Goal: Information Seeking & Learning: Find specific fact

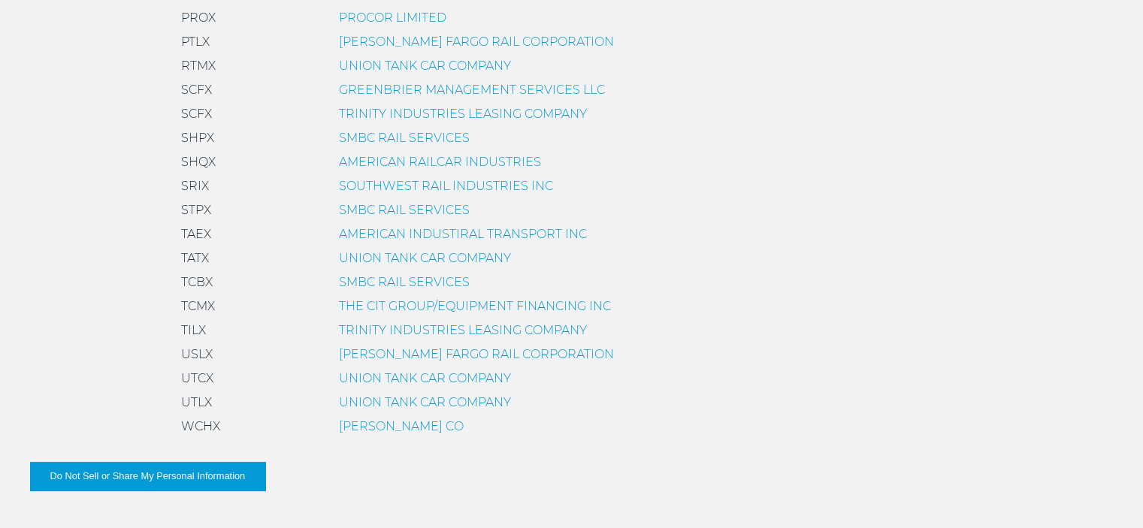
scroll to position [1127, 0]
click at [364, 329] on link "TRINITY INDUSTRIES LEASING COMPANY" at bounding box center [463, 329] width 248 height 14
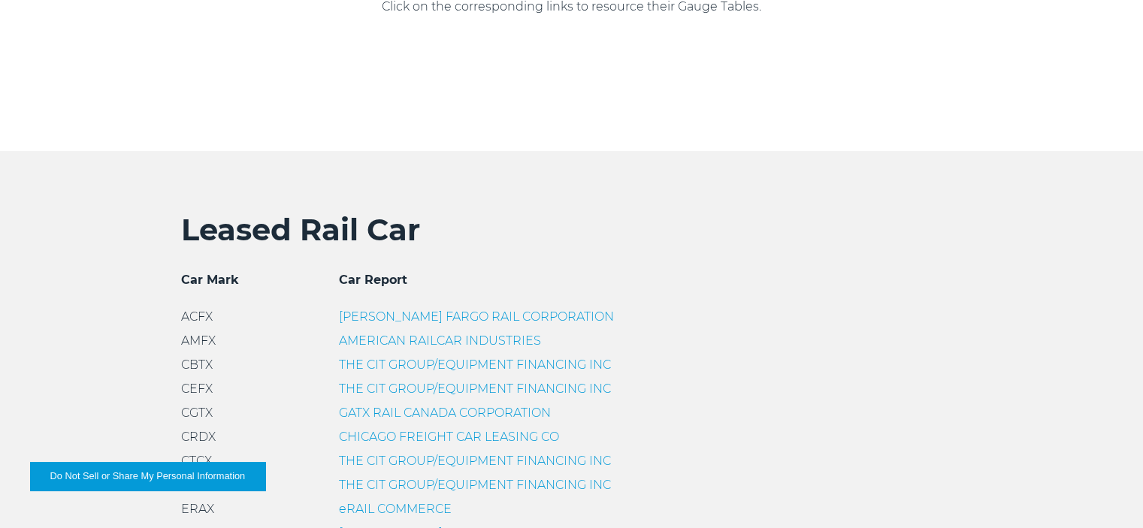
scroll to position [301, 0]
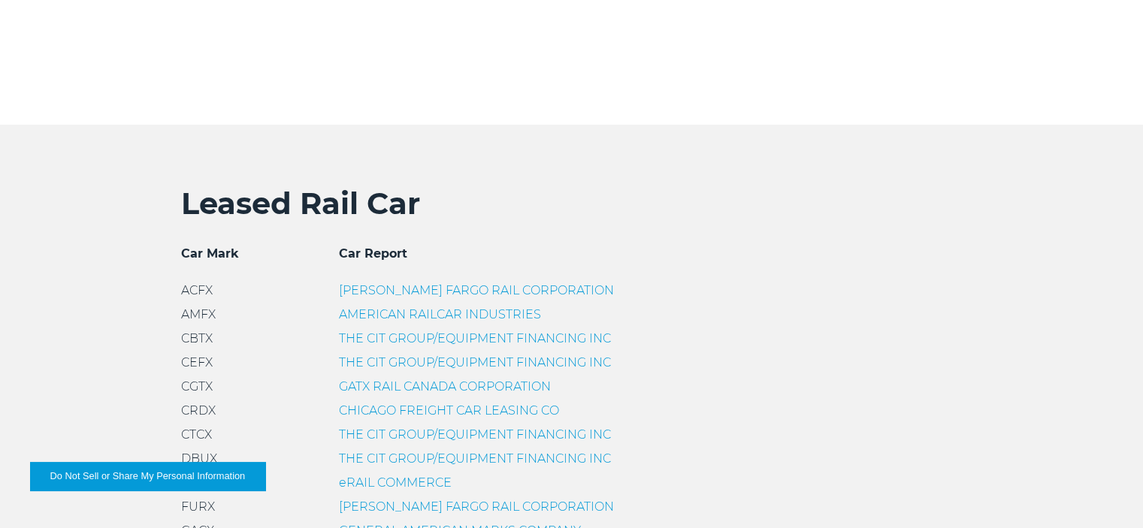
click at [373, 337] on link "THE CIT GROUP/EQUIPMENT FINANCING INC" at bounding box center [475, 338] width 272 height 14
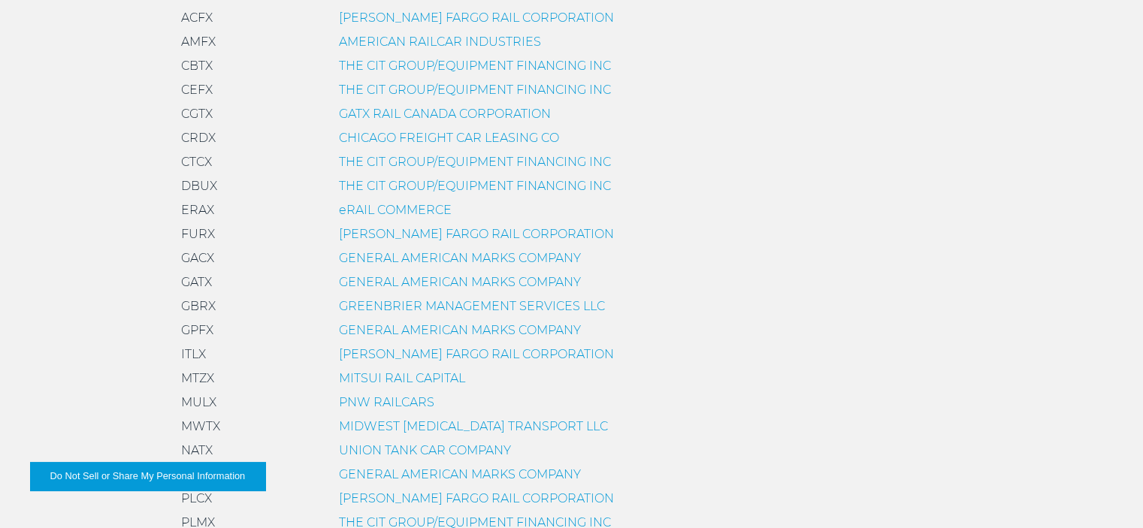
scroll to position [601, 0]
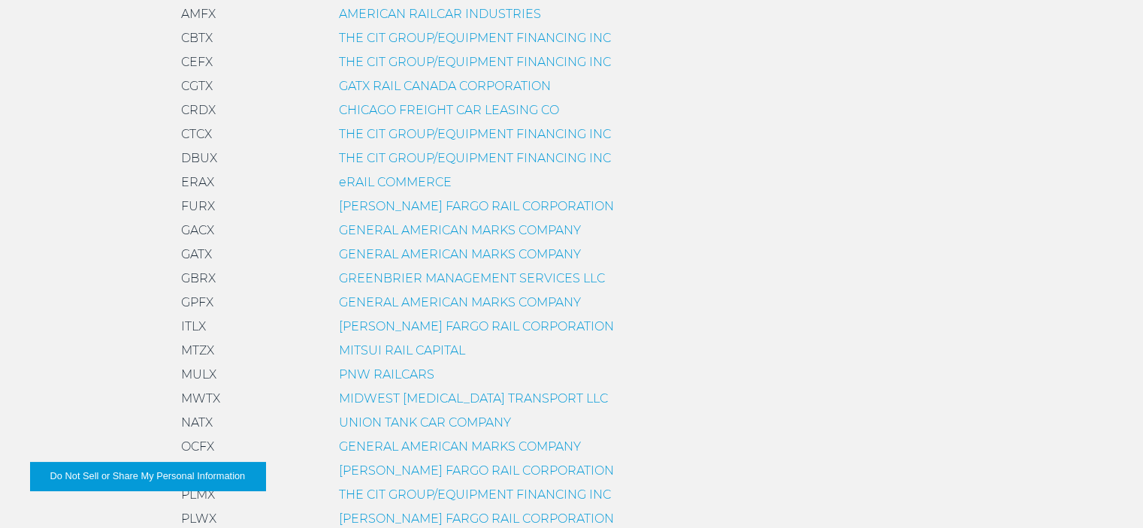
click at [384, 253] on link "GENERAL AMERICAN MARKS COMPANY" at bounding box center [460, 254] width 242 height 14
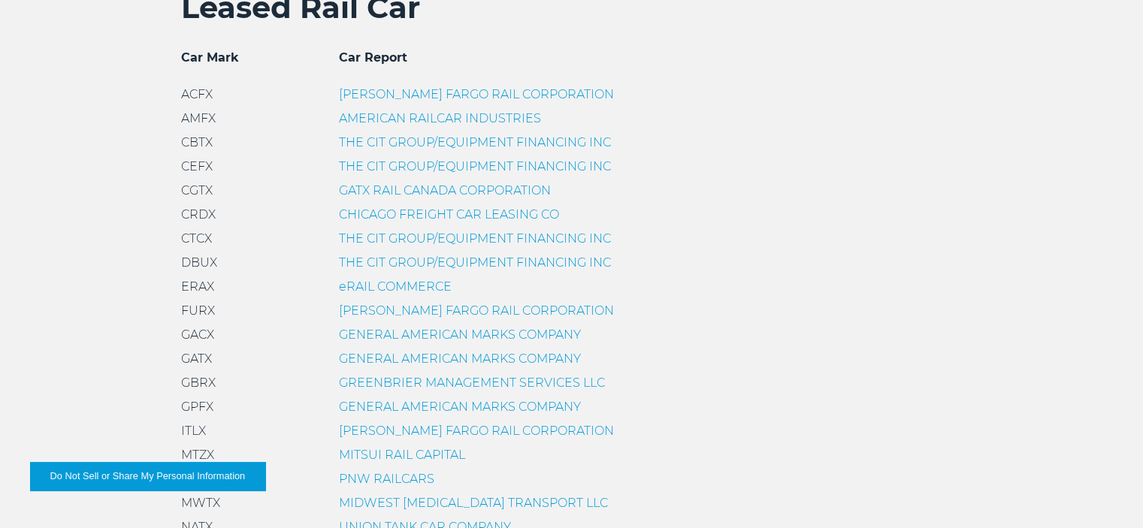
scroll to position [376, 0]
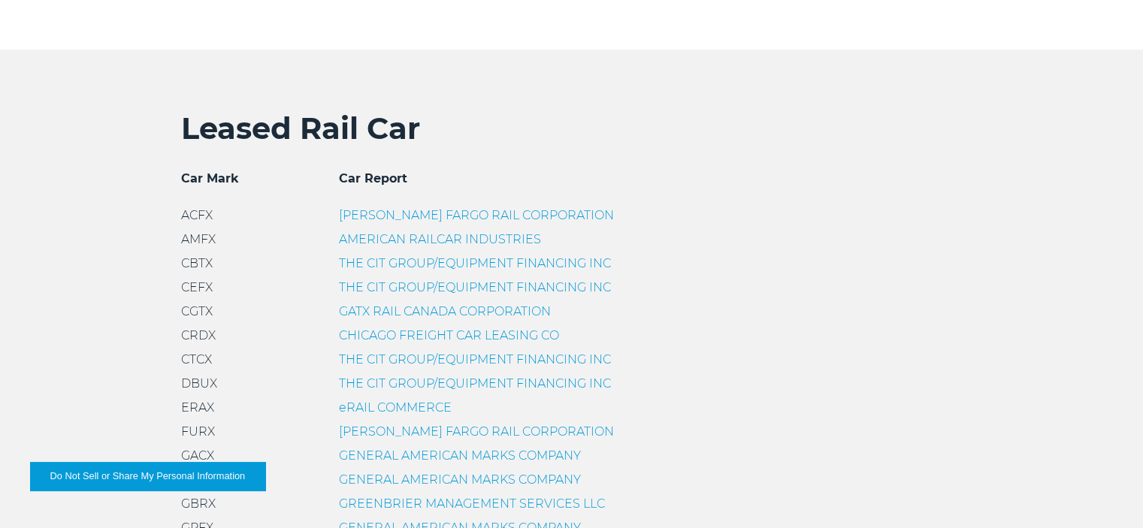
click at [367, 352] on div "THE CIT GROUP/EQUIPMENT FINANCING INC" at bounding box center [475, 360] width 272 height 18
click at [370, 357] on link "THE CIT GROUP/EQUIPMENT FINANCING INC" at bounding box center [475, 359] width 272 height 14
